Goal: Task Accomplishment & Management: Complete application form

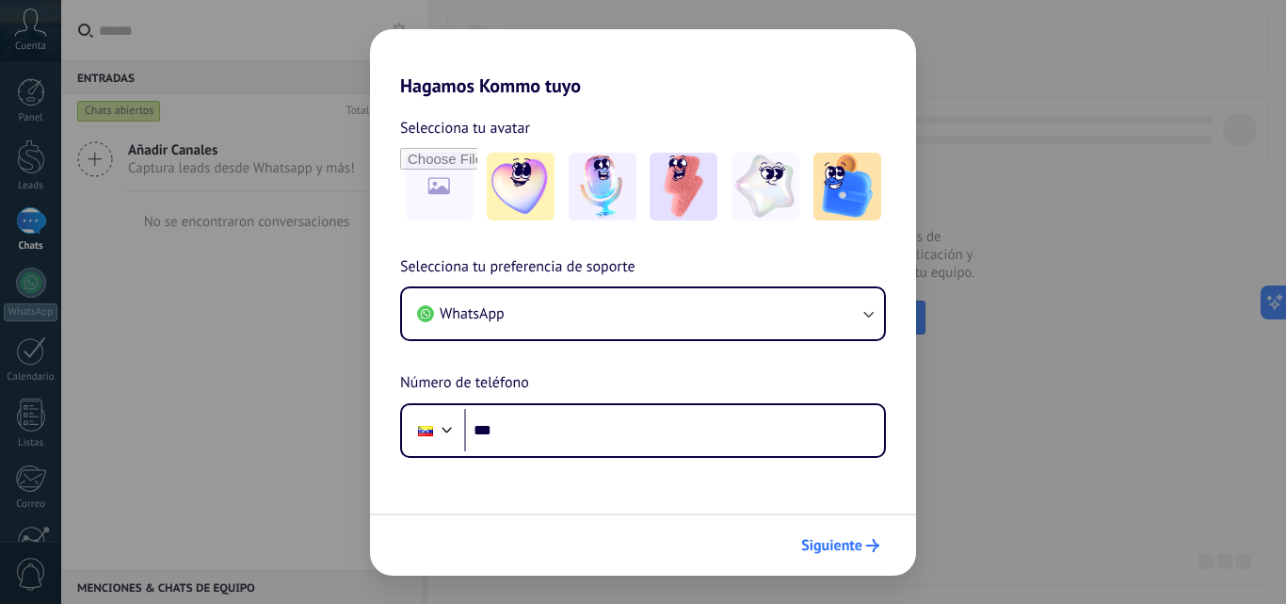
click at [844, 552] on span "Siguiente" at bounding box center [831, 545] width 61 height 13
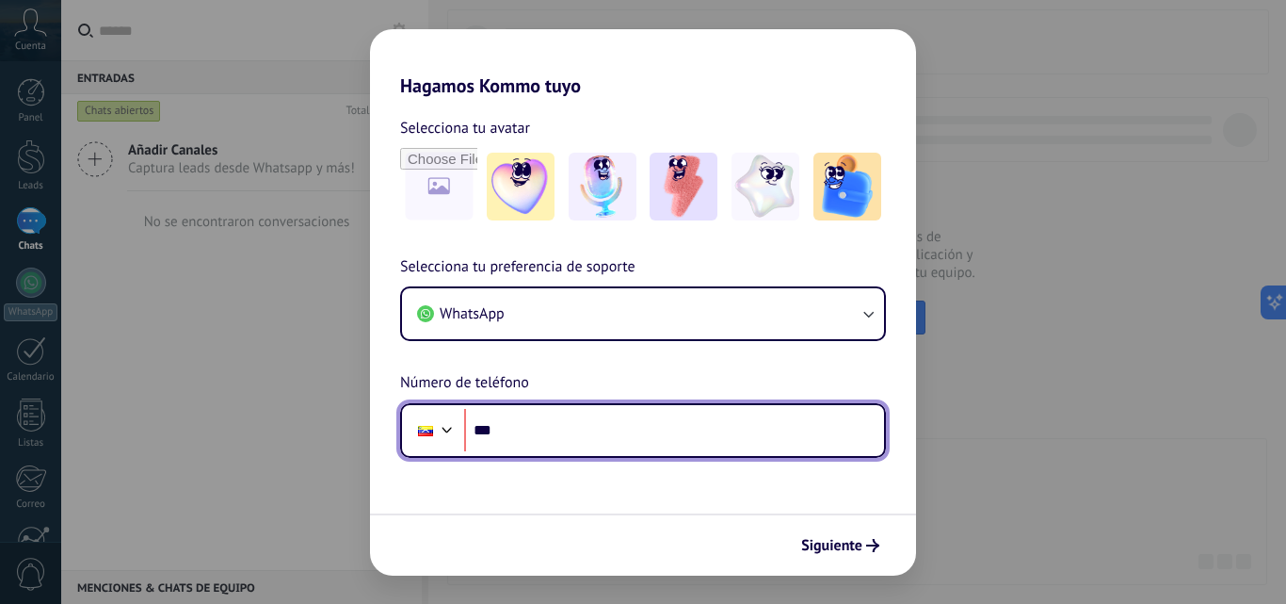
click at [630, 435] on input "***" at bounding box center [674, 430] width 420 height 43
type input "**********"
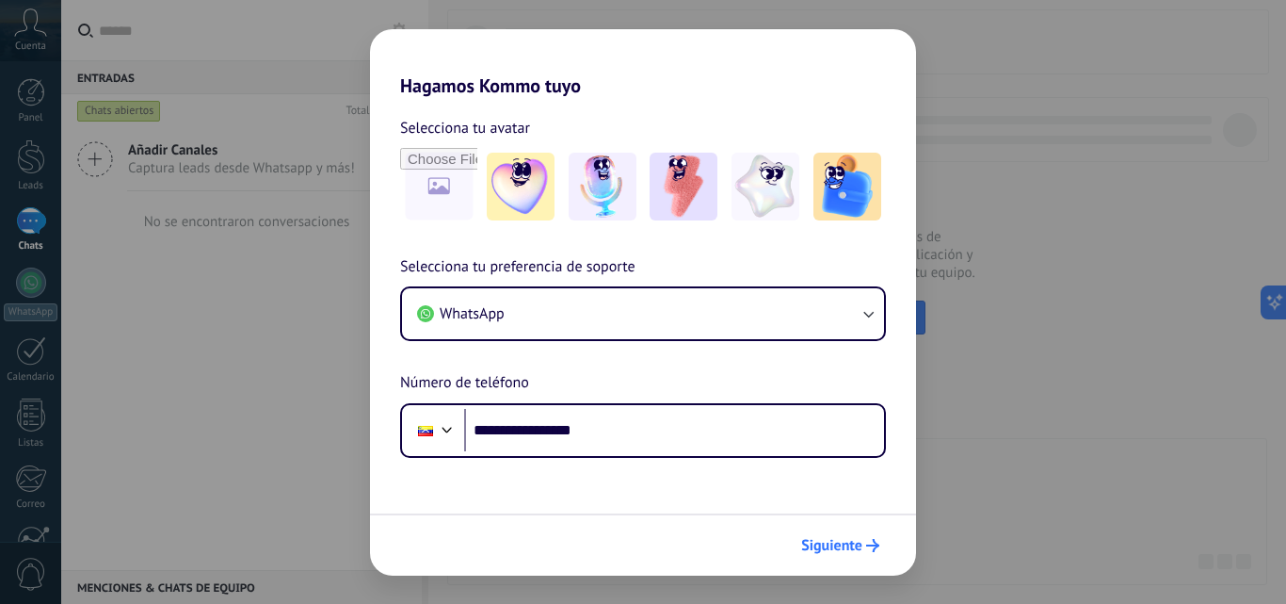
click at [831, 552] on span "Siguiente" at bounding box center [831, 545] width 61 height 13
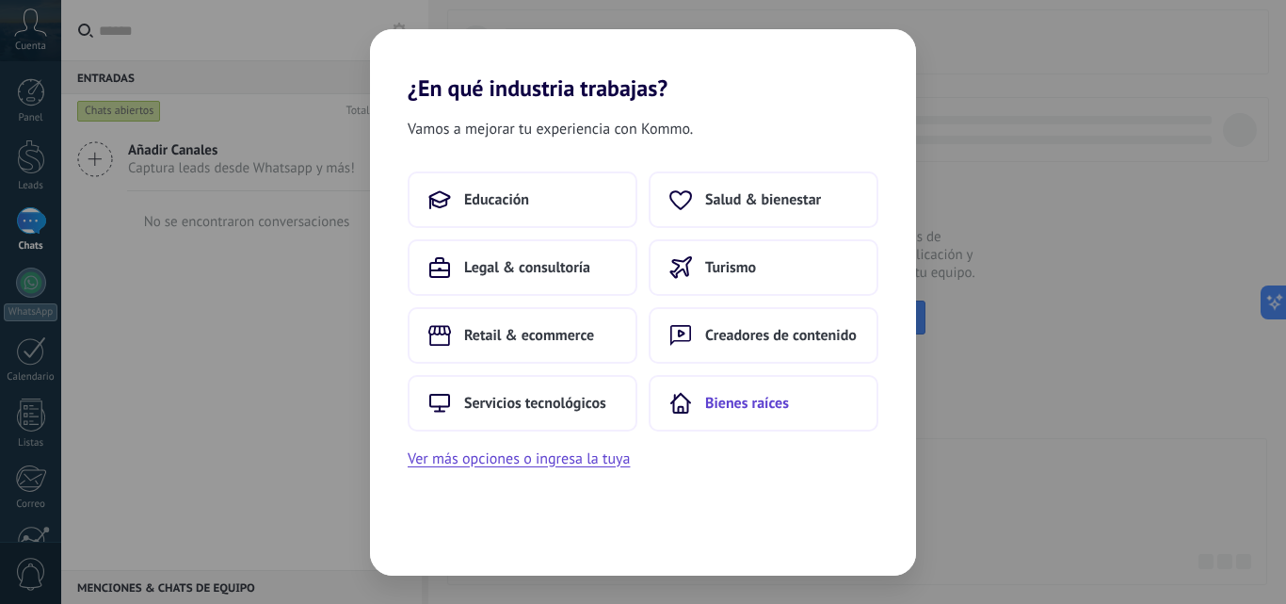
click at [760, 414] on button "Bienes raíces" at bounding box center [764, 403] width 230 height 57
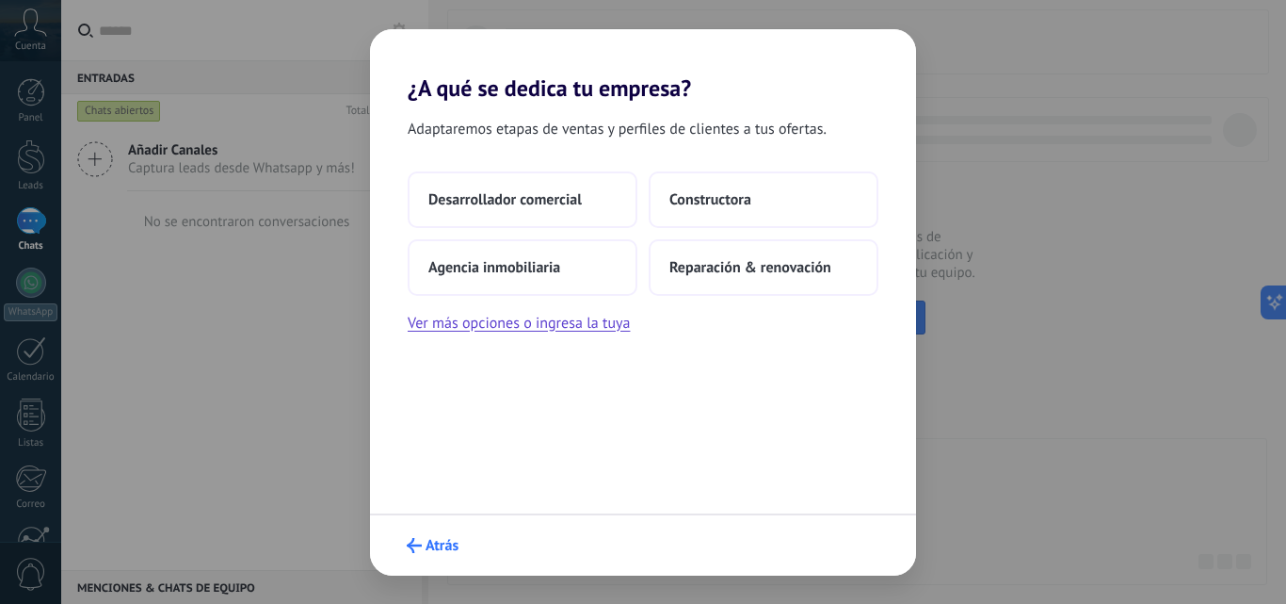
click at [445, 545] on span "Atrás" at bounding box center [442, 545] width 33 height 13
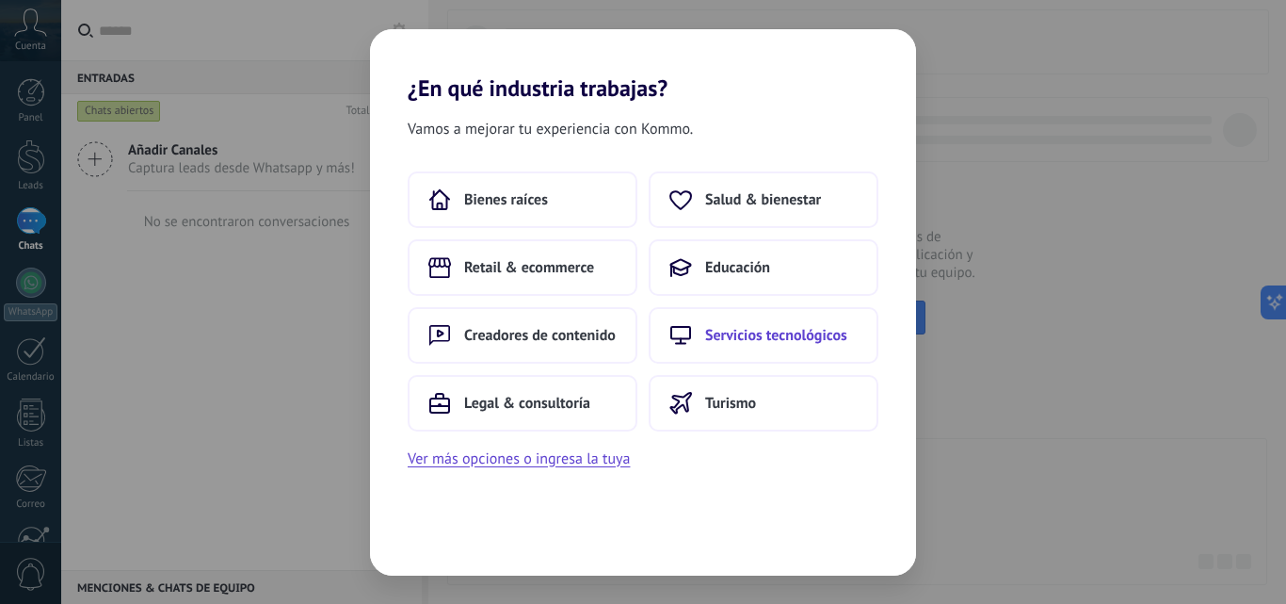
click at [731, 343] on span "Servicios tecnológicos" at bounding box center [776, 335] width 142 height 19
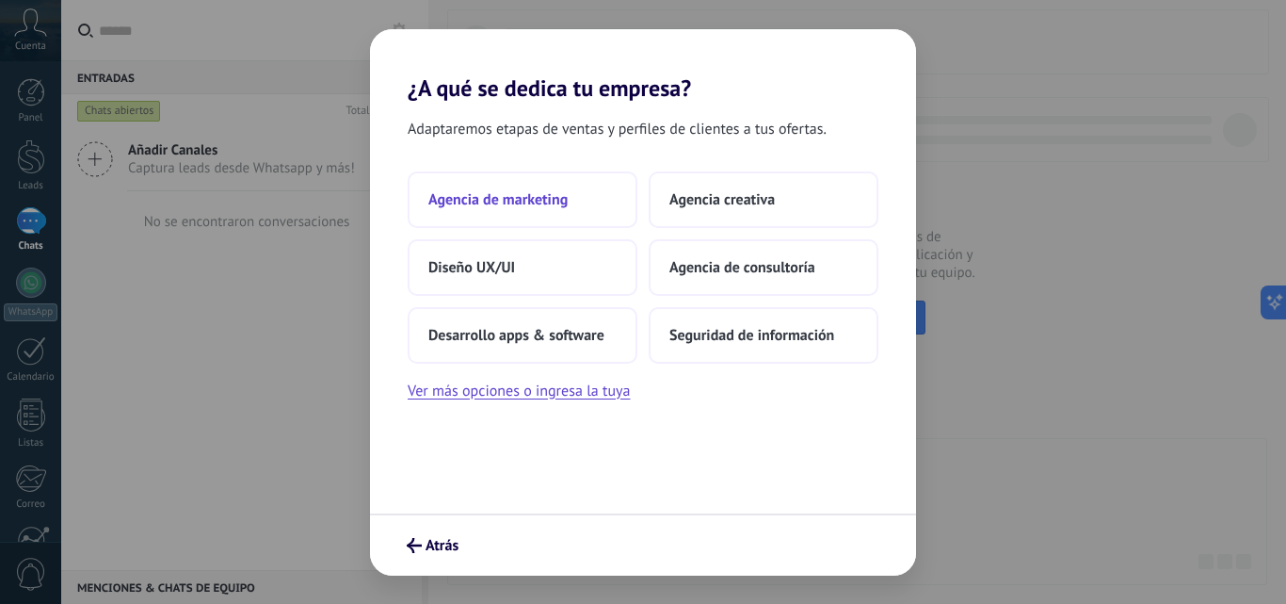
click at [529, 193] on span "Agencia de marketing" at bounding box center [498, 199] width 139 height 19
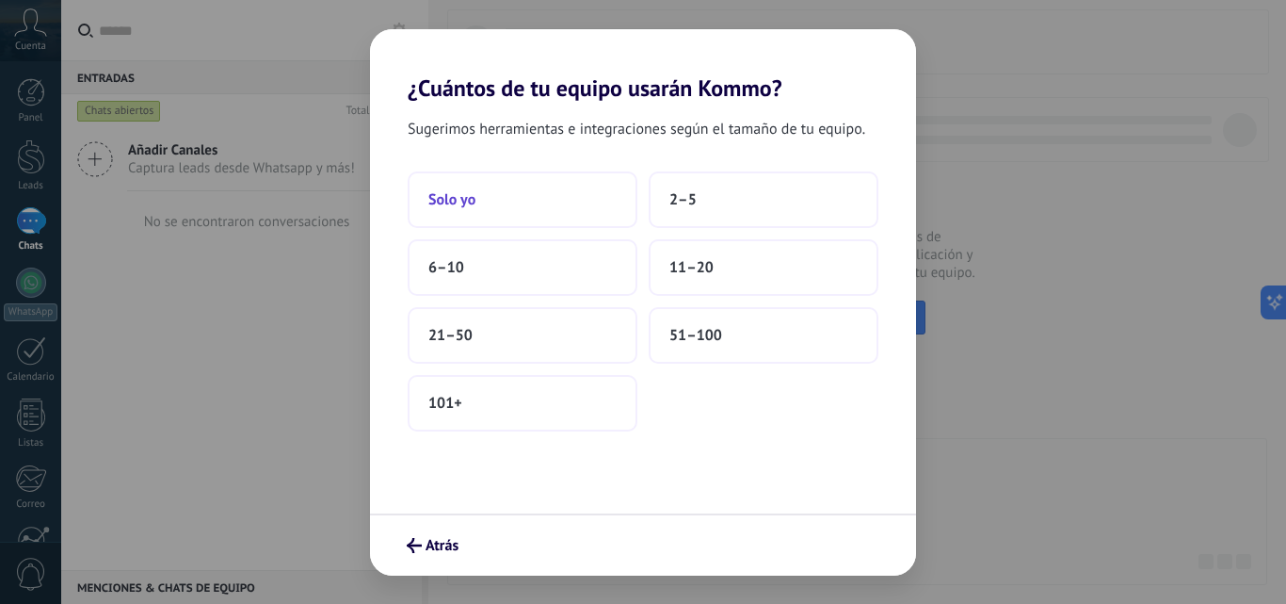
click at [495, 194] on button "Solo yo" at bounding box center [523, 199] width 230 height 57
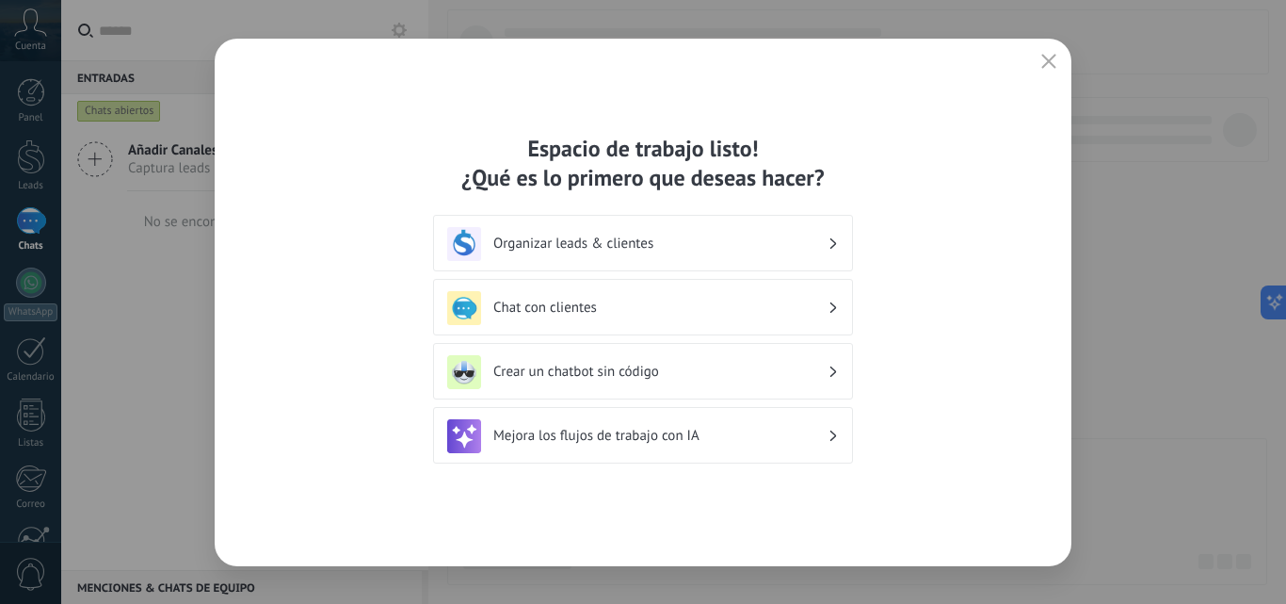
click at [673, 251] on h3 "Organizar leads & clientes" at bounding box center [660, 244] width 334 height 18
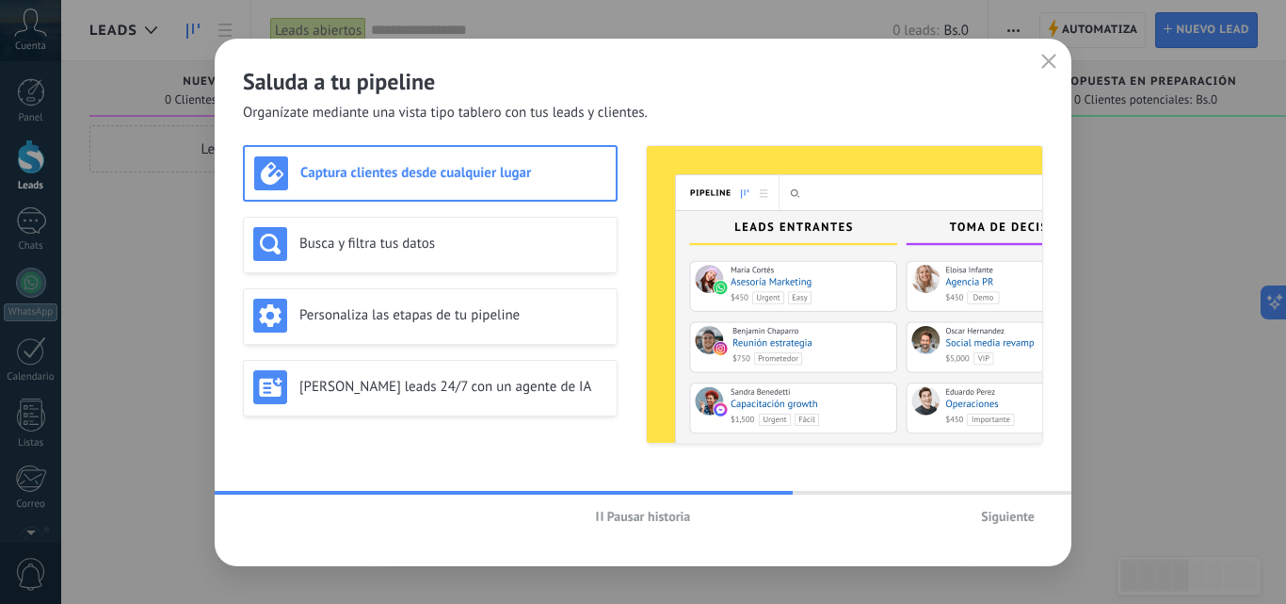
click at [513, 187] on div "Captura clientes desde cualquier lugar" at bounding box center [430, 173] width 352 height 34
click at [466, 231] on div "Busca y filtra tus datos" at bounding box center [430, 244] width 354 height 34
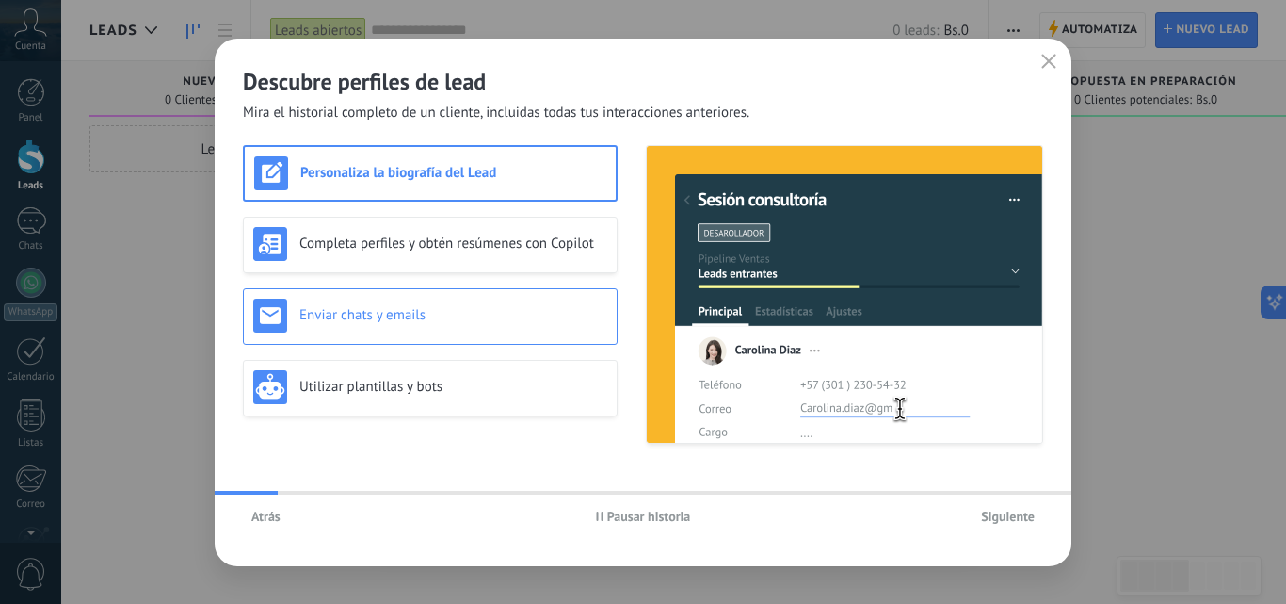
click at [418, 325] on div "Enviar chats y emails" at bounding box center [430, 316] width 354 height 34
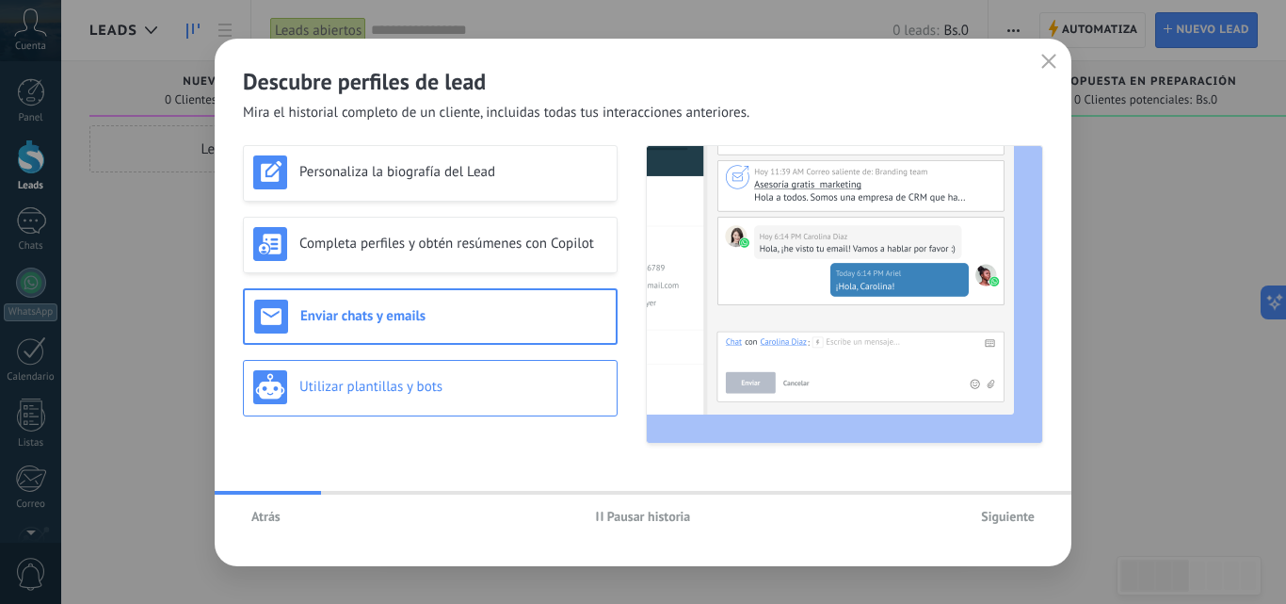
click at [429, 378] on div "Utilizar plantillas y bots" at bounding box center [430, 387] width 354 height 34
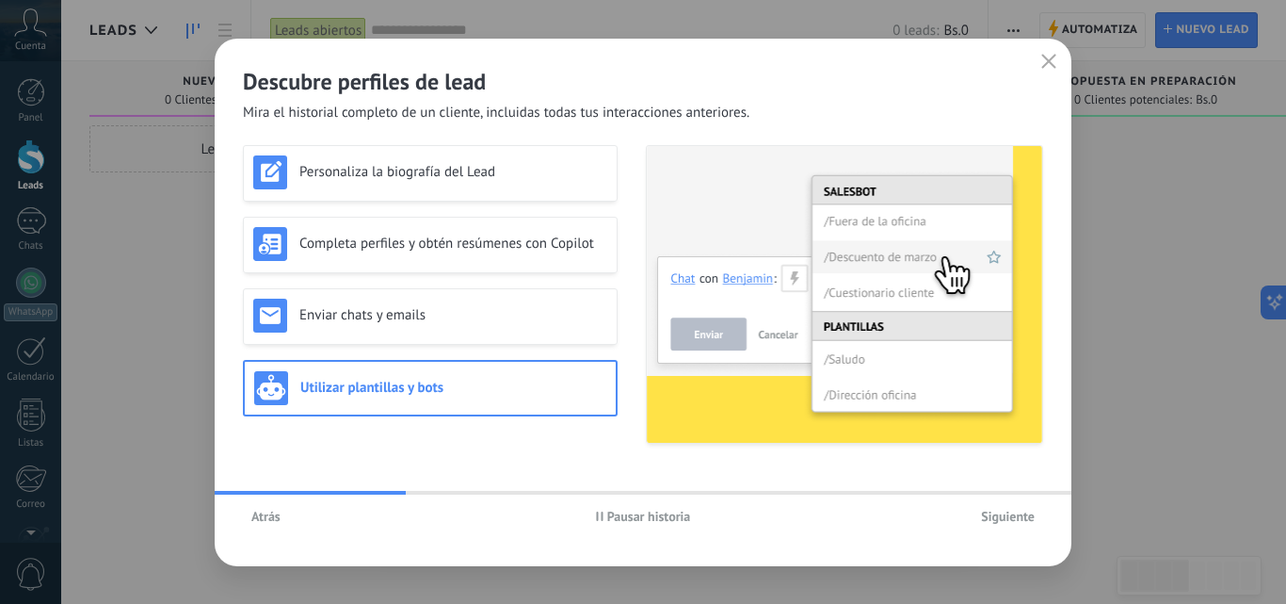
click at [1044, 68] on icon "button" at bounding box center [1049, 61] width 15 height 15
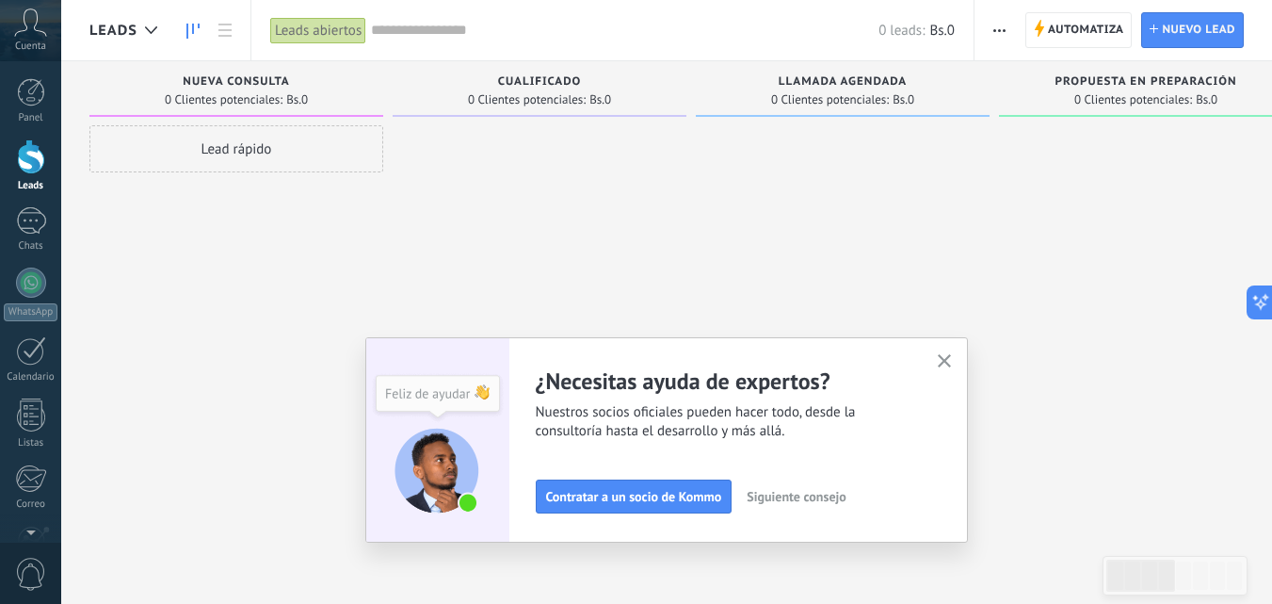
scroll to position [180, 0]
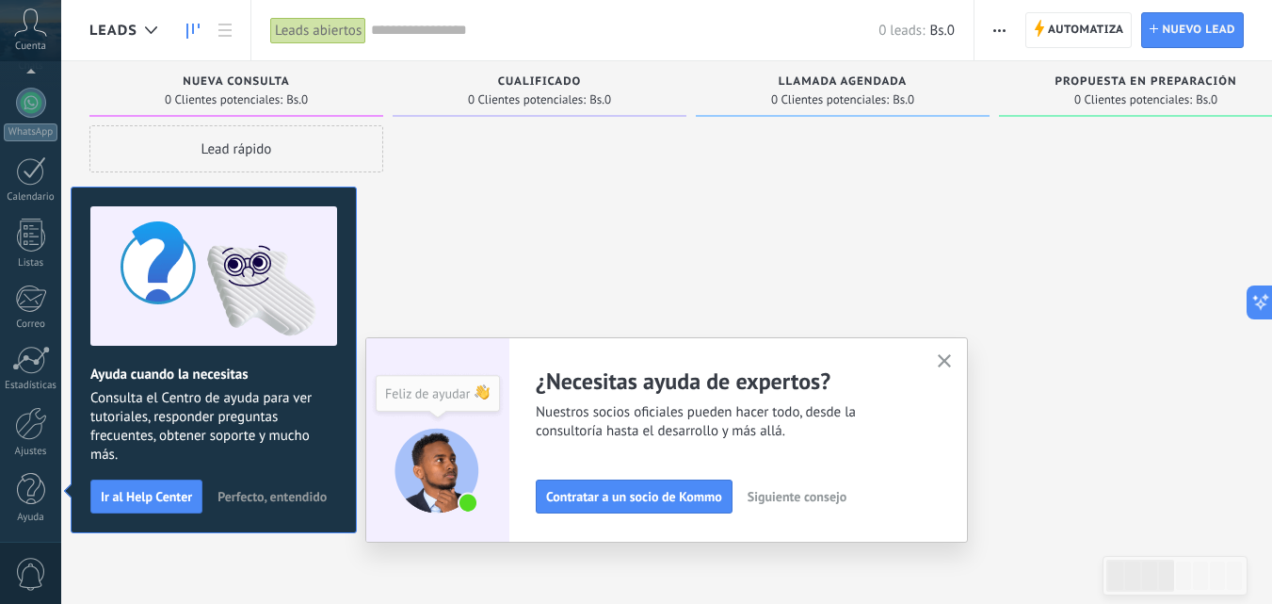
click at [234, 497] on span "Perfecto, entendido" at bounding box center [272, 496] width 109 height 13
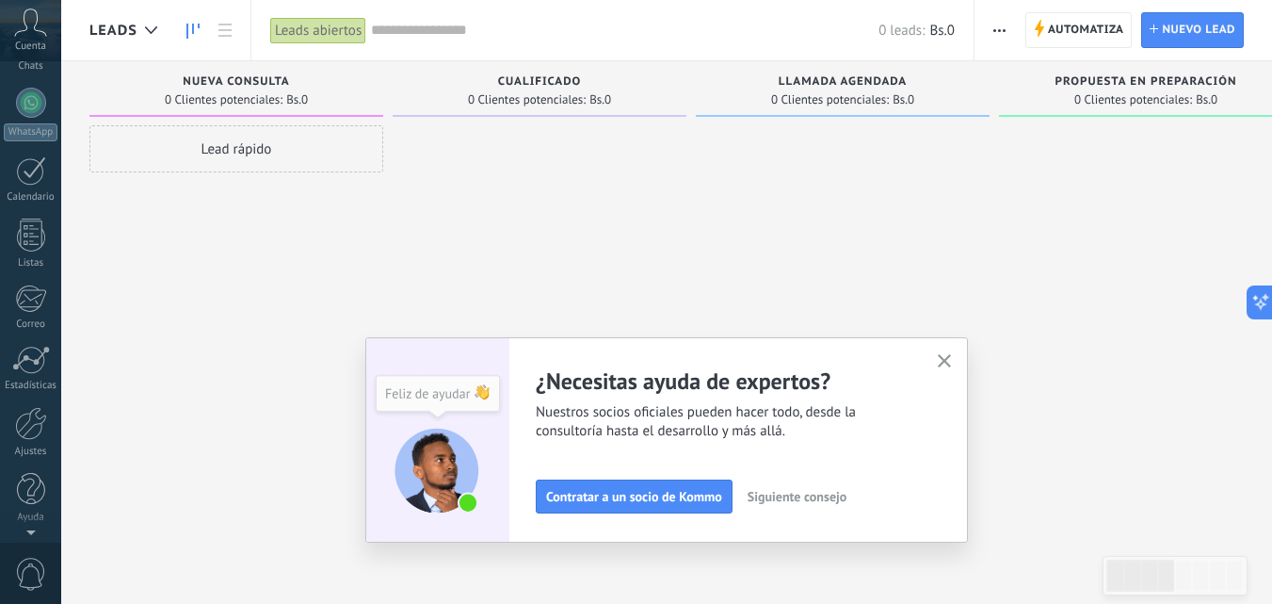
scroll to position [0, 0]
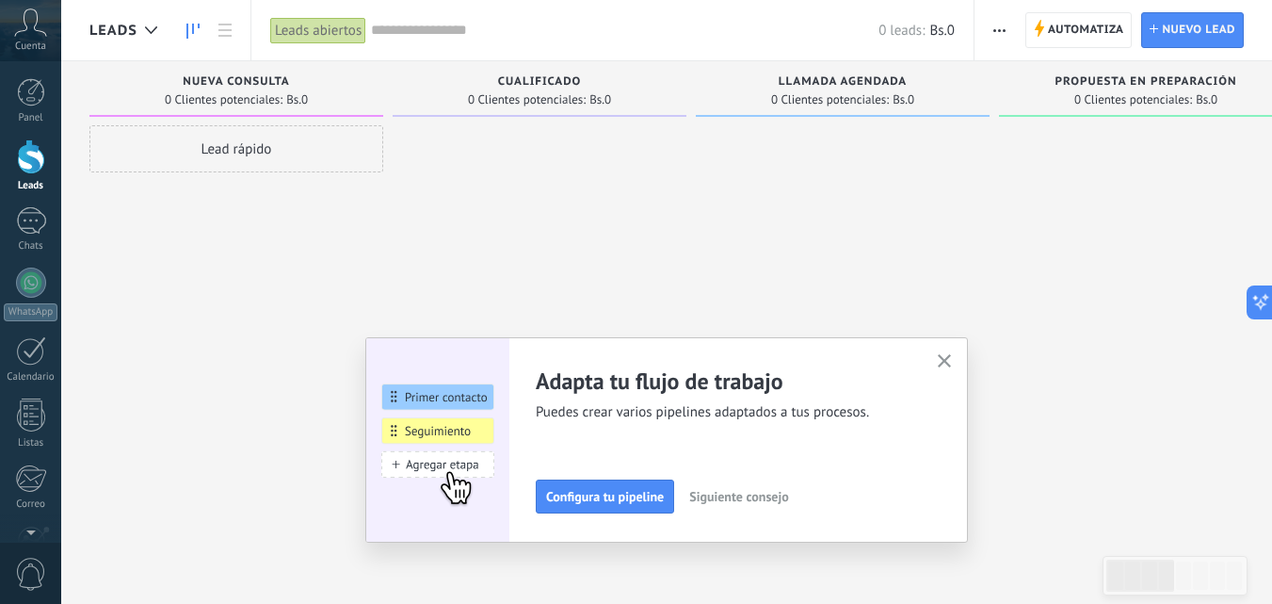
click at [425, 210] on div at bounding box center [540, 304] width 294 height 358
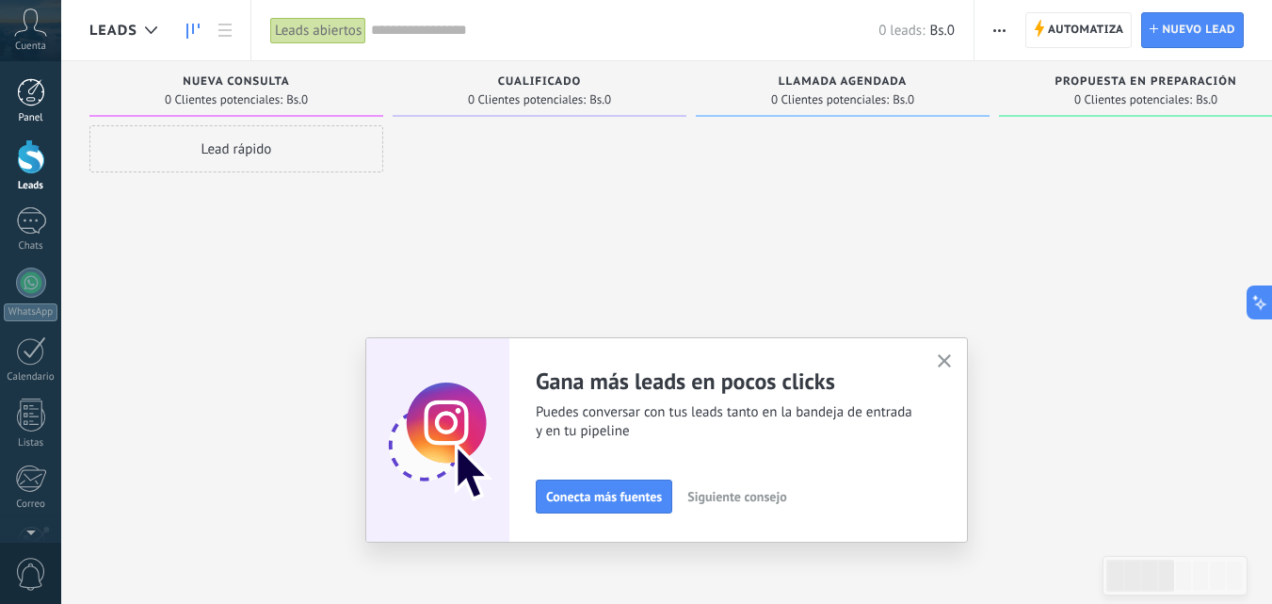
click at [26, 101] on div at bounding box center [31, 92] width 28 height 28
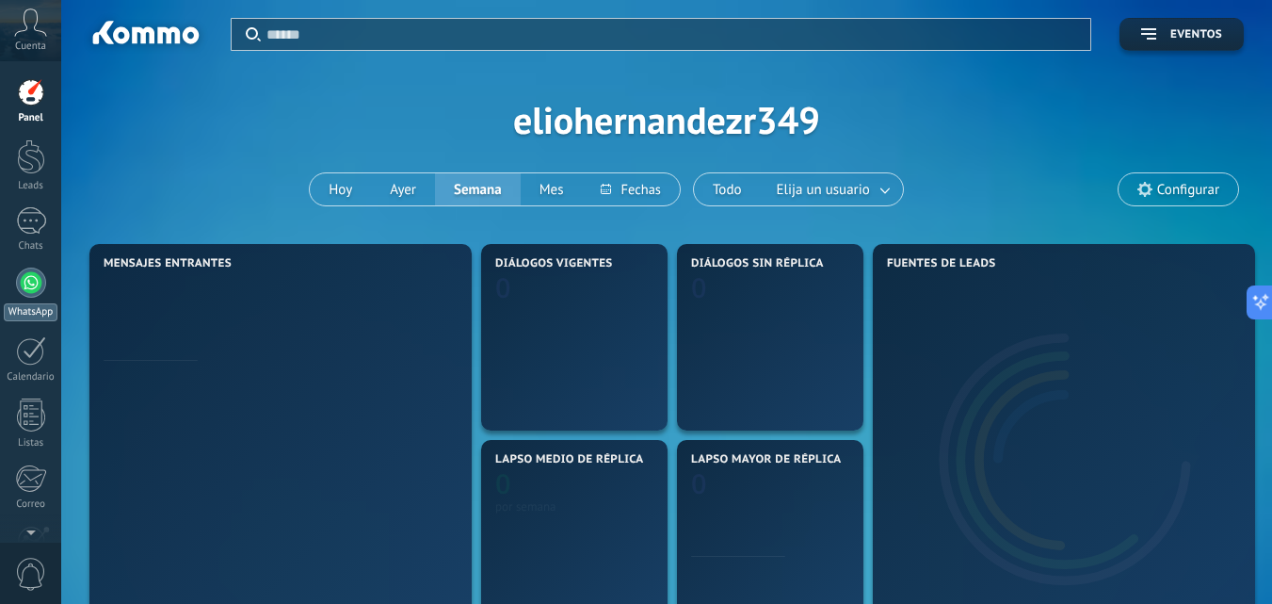
click at [28, 279] on div at bounding box center [31, 282] width 30 height 30
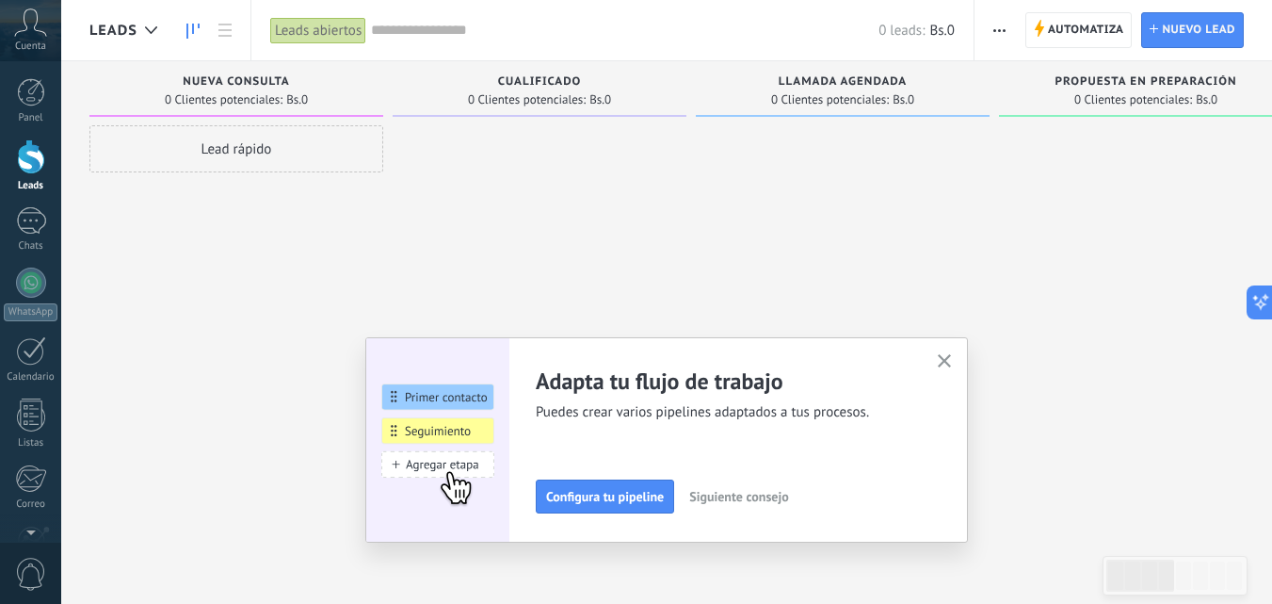
click at [26, 159] on div at bounding box center [31, 156] width 28 height 35
click at [957, 366] on button "button" at bounding box center [945, 361] width 24 height 25
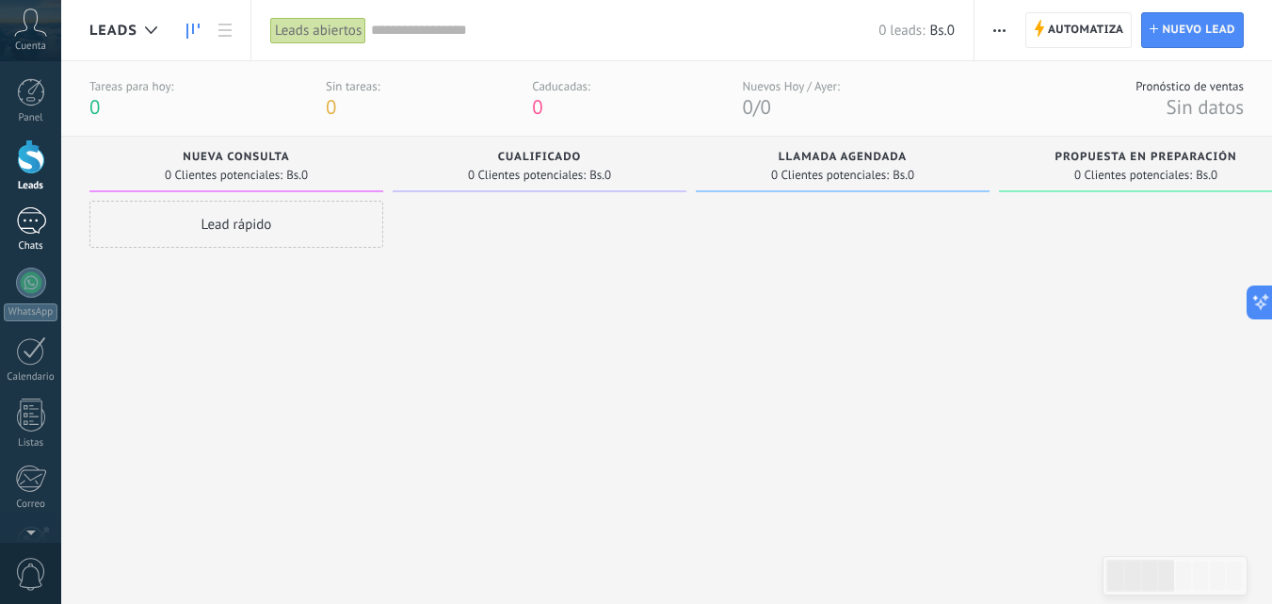
click at [24, 209] on div at bounding box center [31, 220] width 30 height 27
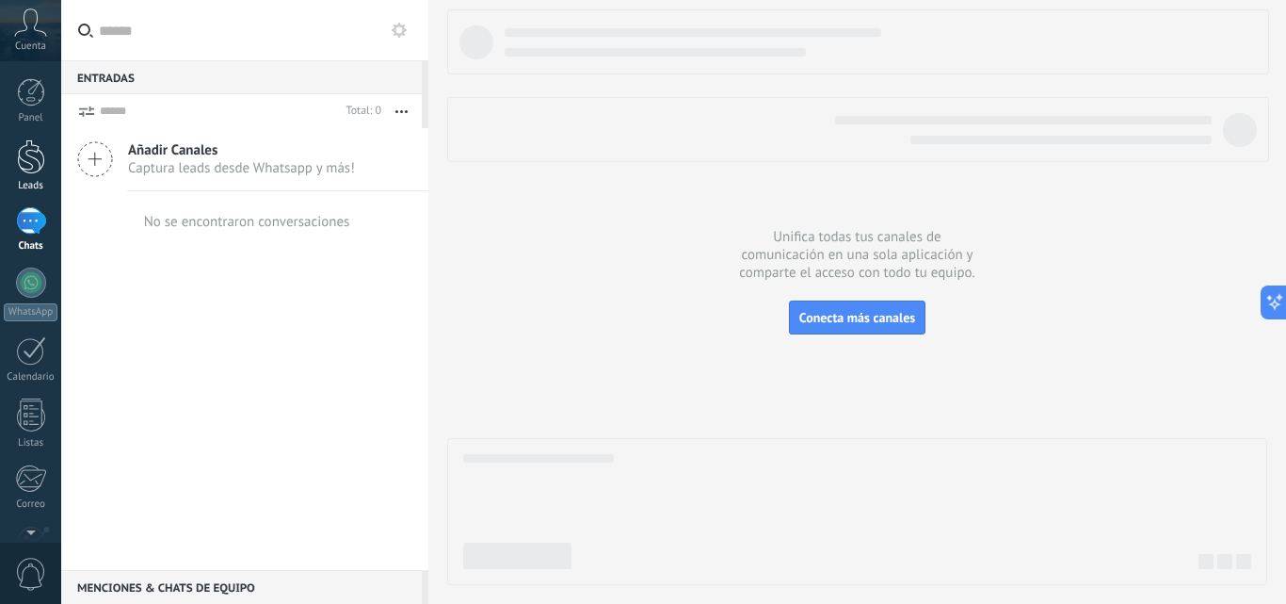
click at [32, 163] on div at bounding box center [31, 156] width 28 height 35
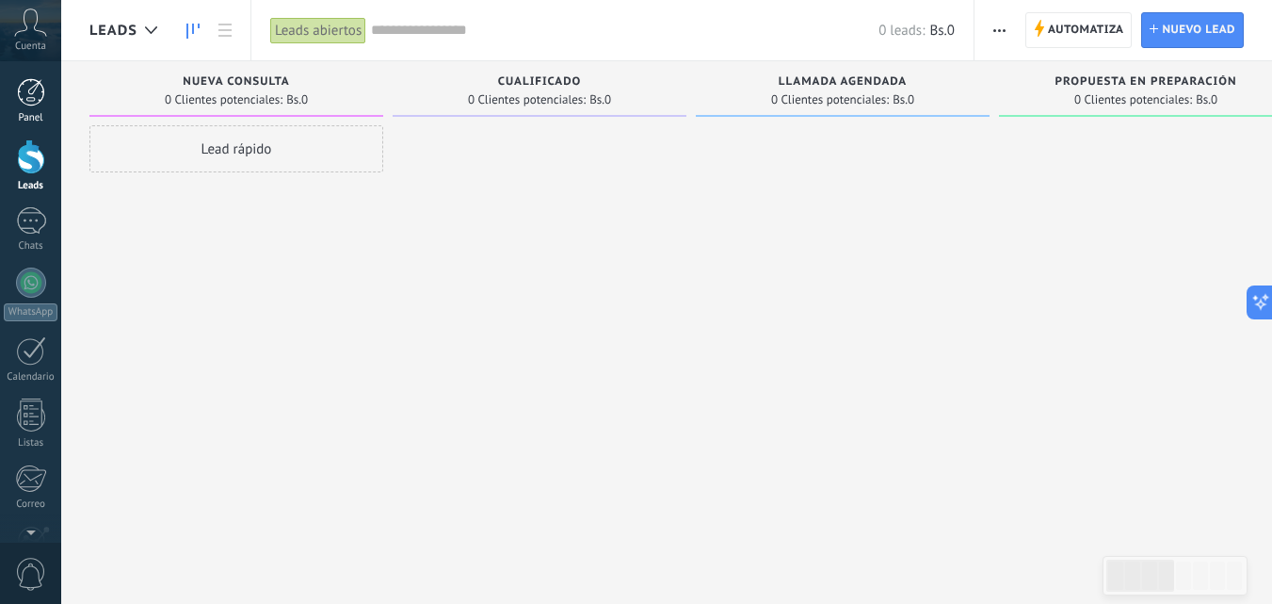
click at [32, 105] on div at bounding box center [31, 92] width 28 height 28
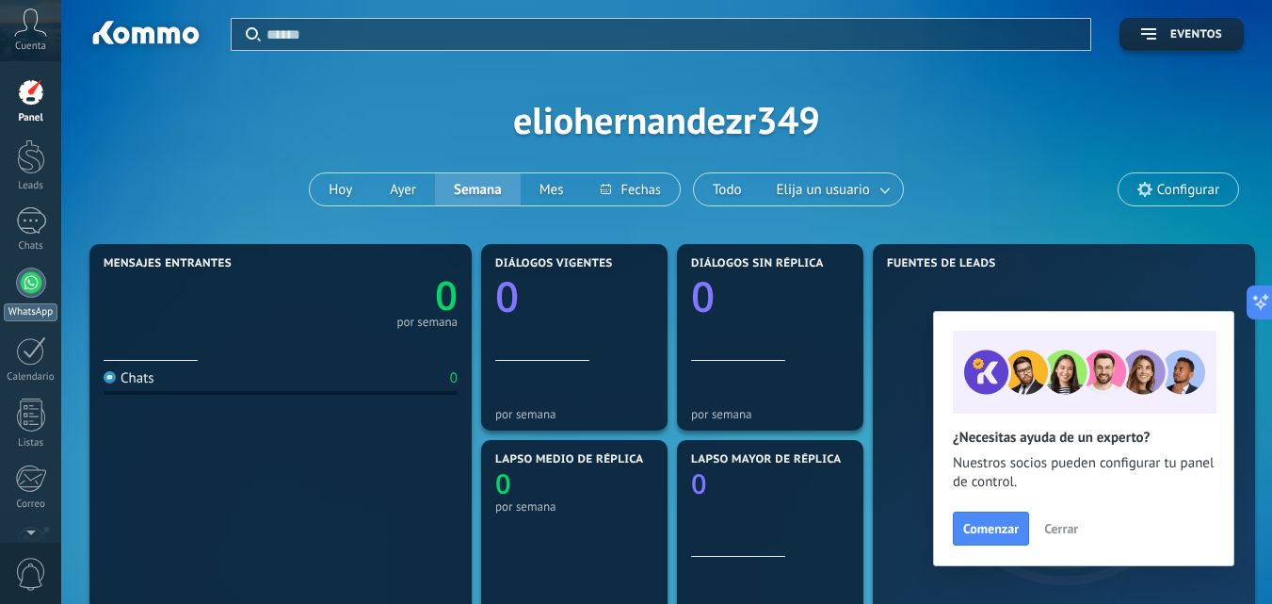
click at [33, 291] on div at bounding box center [31, 282] width 30 height 30
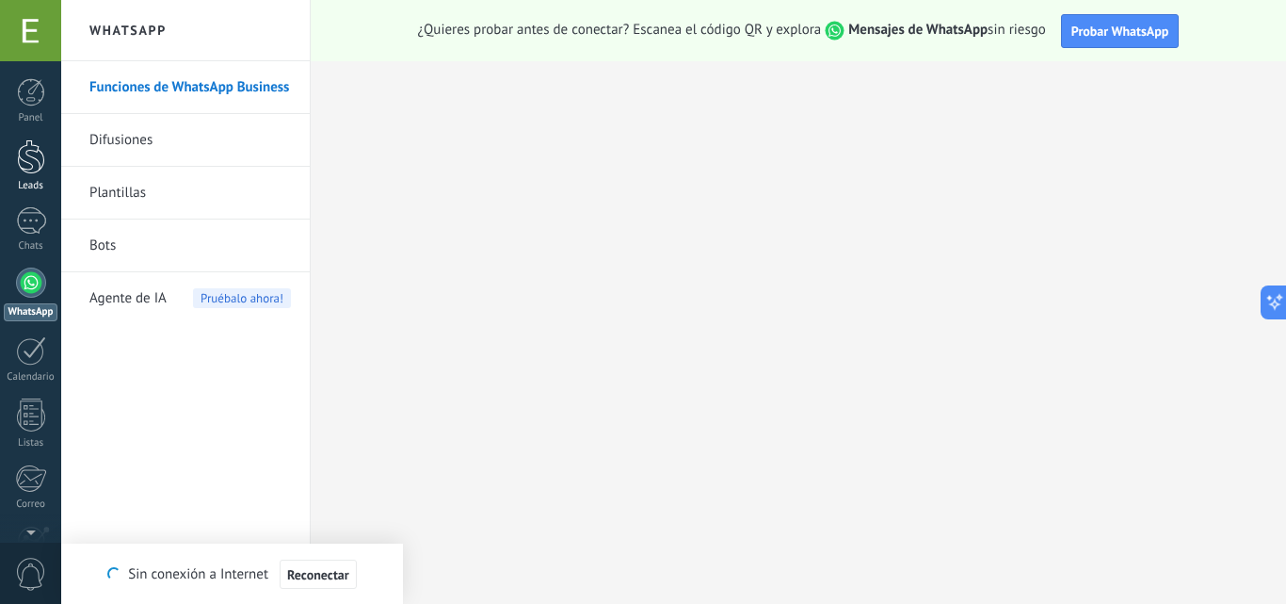
click at [32, 155] on div at bounding box center [31, 156] width 28 height 35
